Goal: Task Accomplishment & Management: Manage account settings

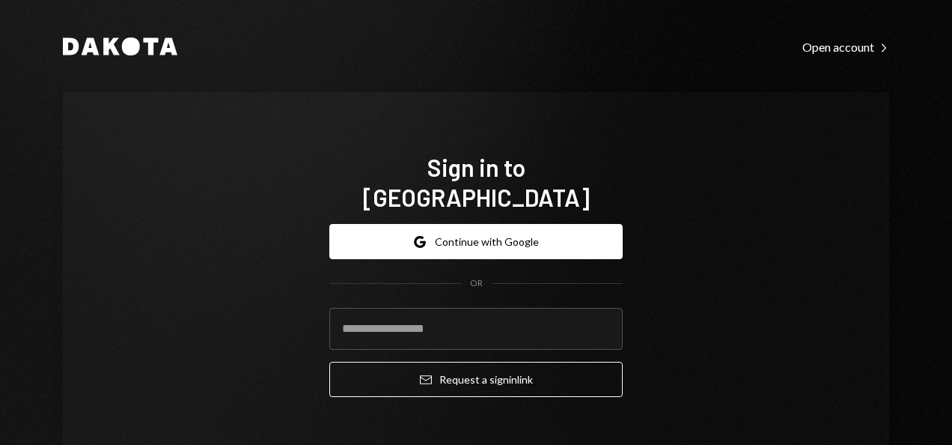
drag, startPoint x: 724, startPoint y: 145, endPoint x: 174, endPoint y: 153, distance: 550.9
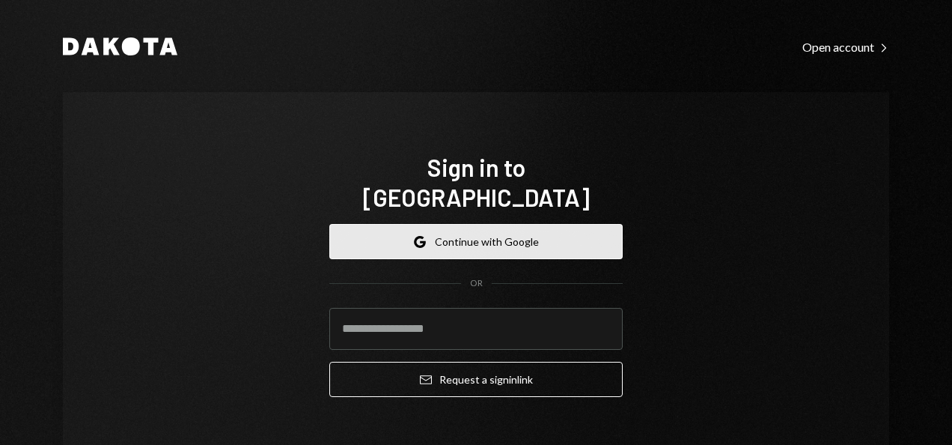
click at [469, 224] on button "Google Continue with Google" at bounding box center [475, 241] width 293 height 35
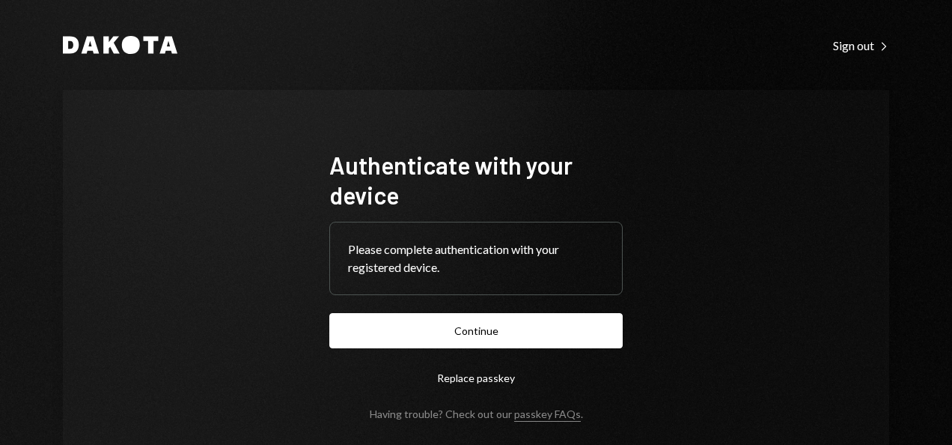
click at [329, 313] on button "Continue" at bounding box center [475, 330] width 293 height 35
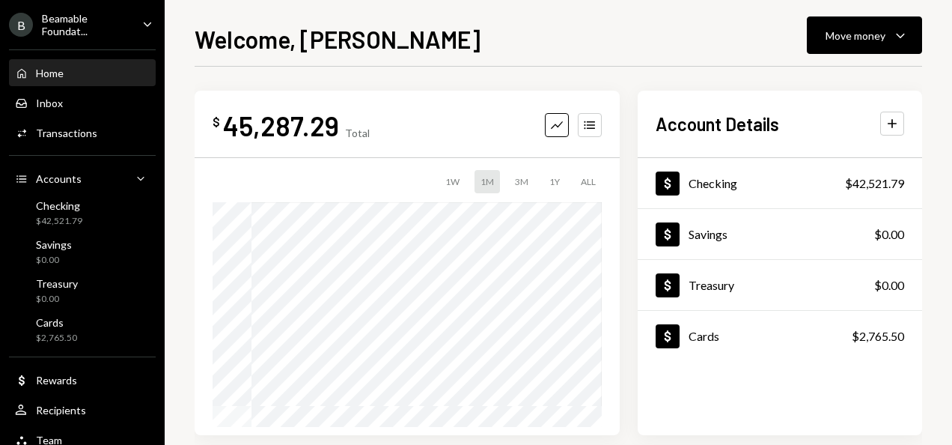
click at [84, 26] on div "Beamable Foundat..." at bounding box center [86, 24] width 88 height 25
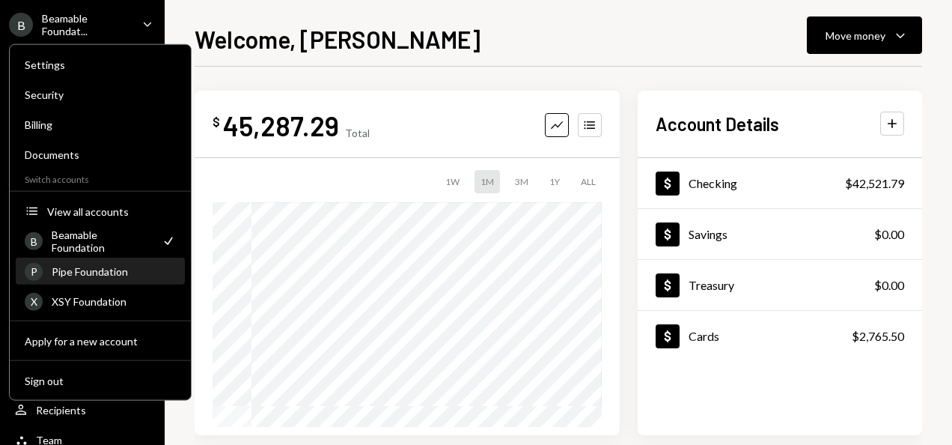
click at [110, 267] on div "Pipe Foundation" at bounding box center [114, 271] width 124 height 13
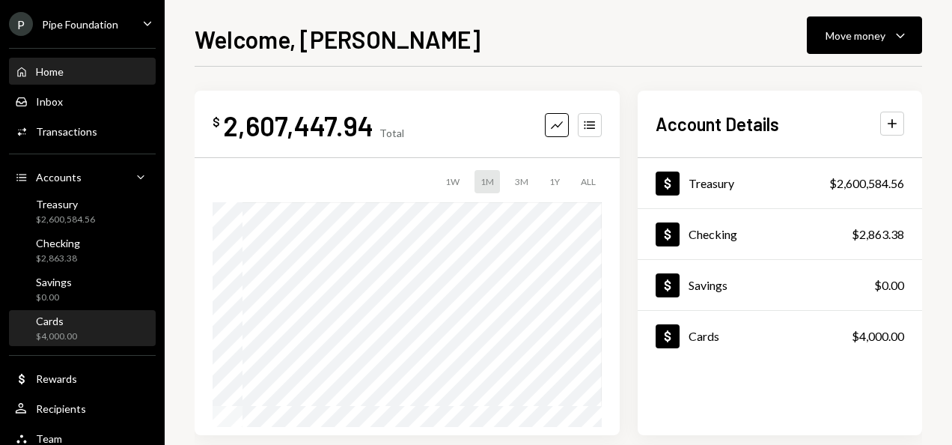
click at [85, 324] on div "Cards $4,000.00" at bounding box center [82, 328] width 135 height 28
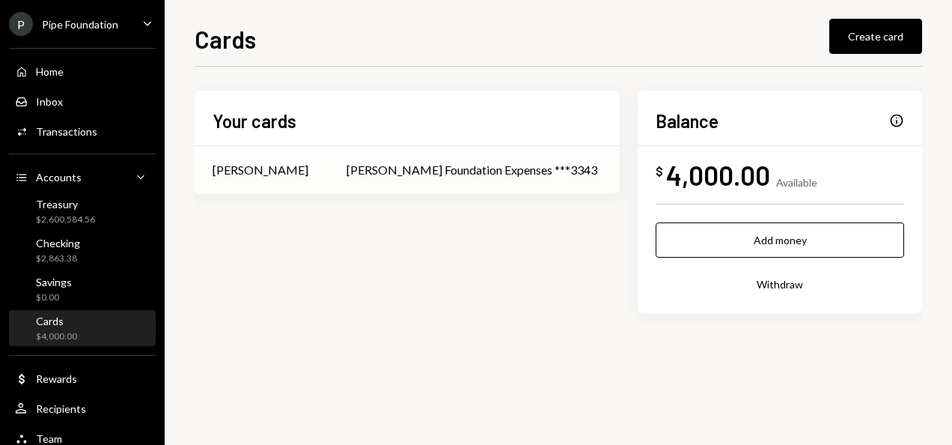
click at [457, 159] on td "[PERSON_NAME] Foundation Expenses ***3343" at bounding box center [474, 170] width 291 height 48
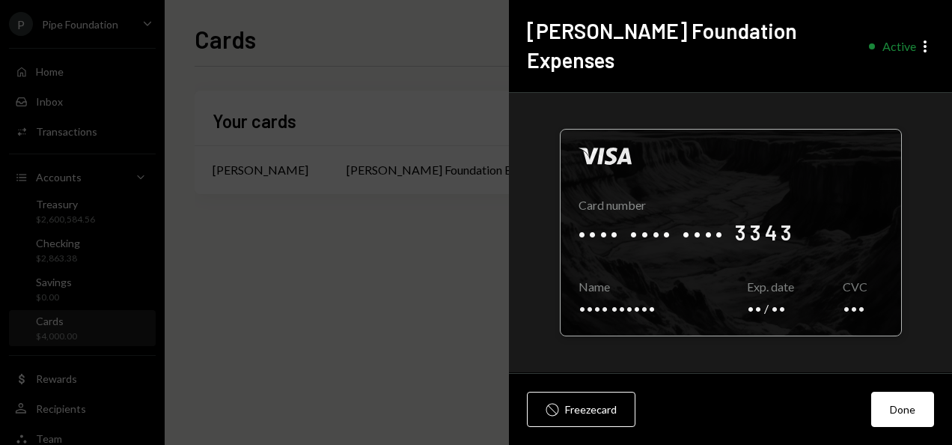
click at [809, 177] on div at bounding box center [731, 232] width 341 height 206
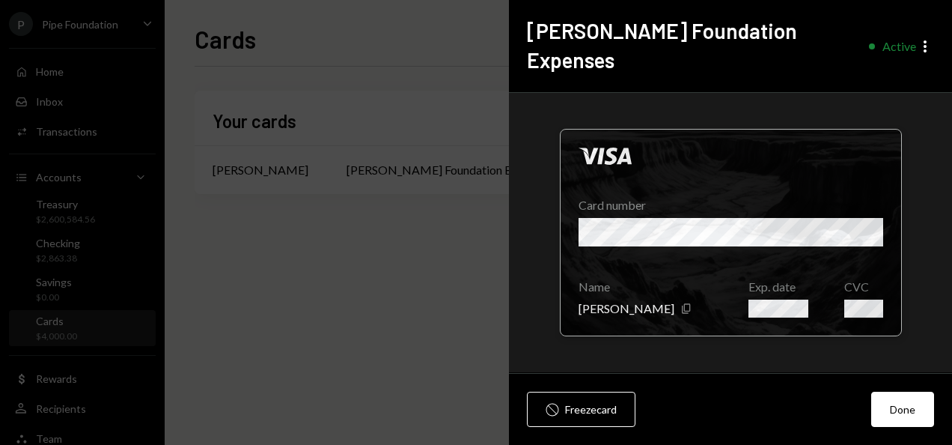
click at [754, 129] on div at bounding box center [731, 232] width 341 height 206
click at [576, 208] on div at bounding box center [731, 232] width 341 height 206
click at [667, 240] on div at bounding box center [731, 232] width 341 height 206
click at [918, 415] on button "Done" at bounding box center [902, 408] width 63 height 35
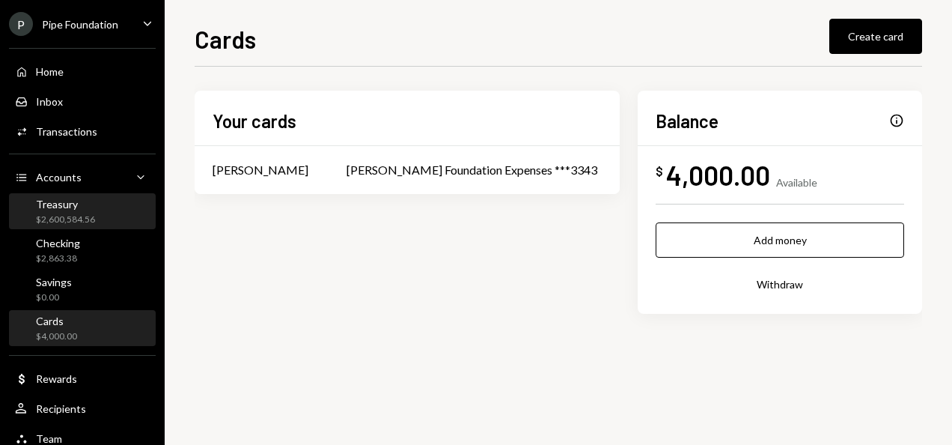
click at [97, 210] on div "Treasury $2,600,584.56" at bounding box center [82, 212] width 135 height 28
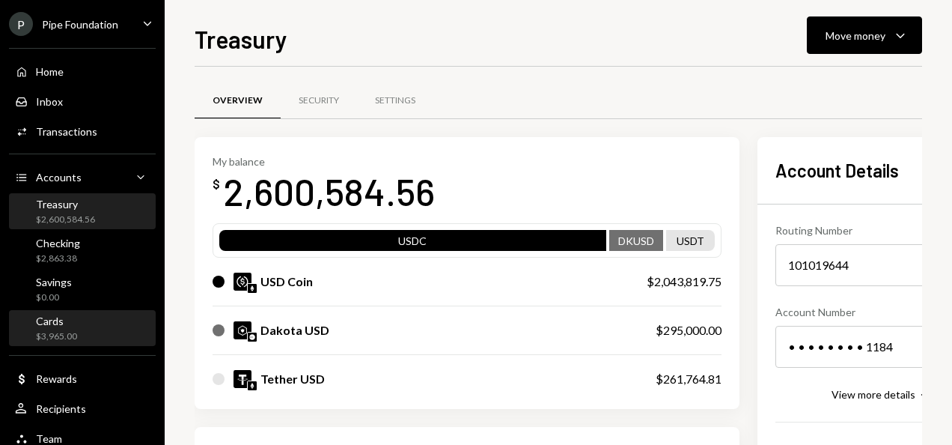
click at [82, 329] on div "Cards $3,965.00" at bounding box center [82, 328] width 135 height 28
